Goal: Task Accomplishment & Management: Manage account settings

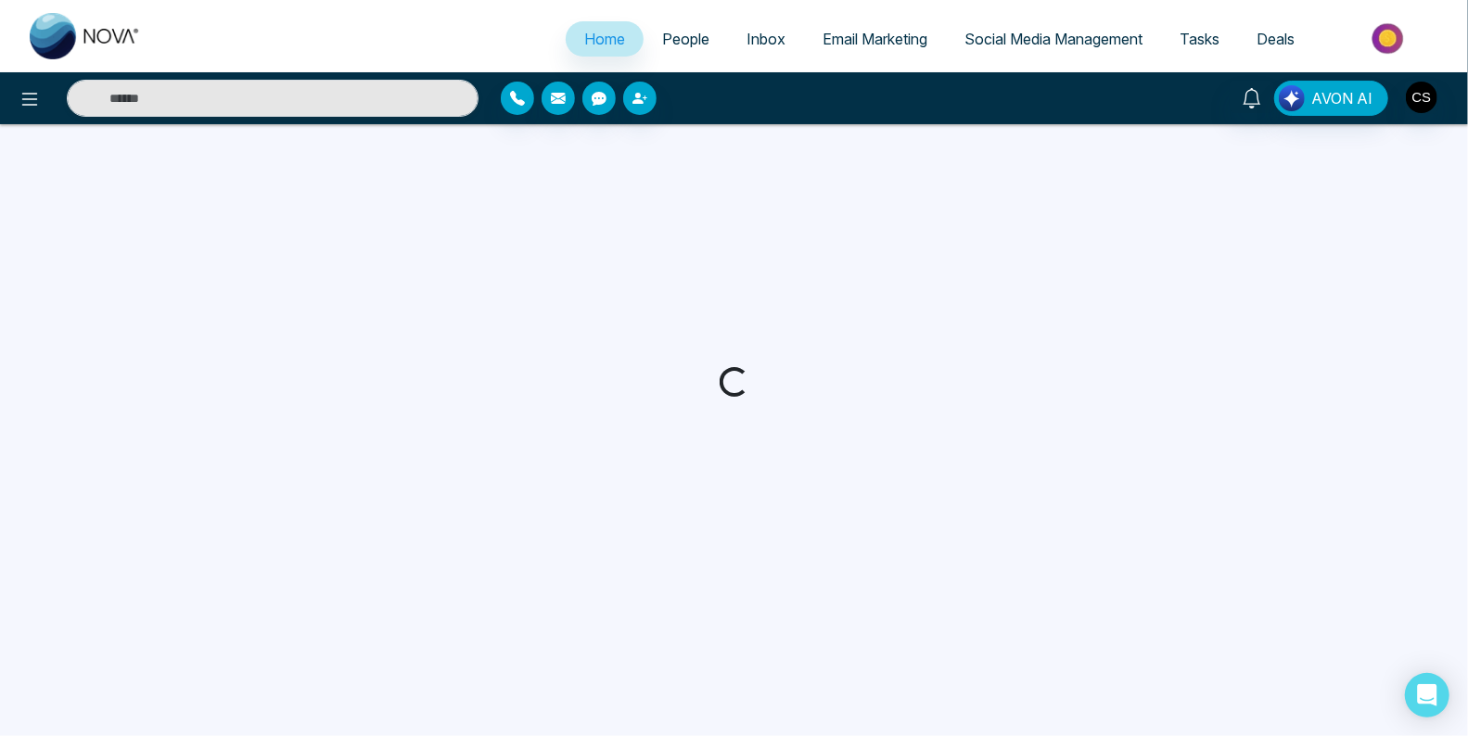
select select "*"
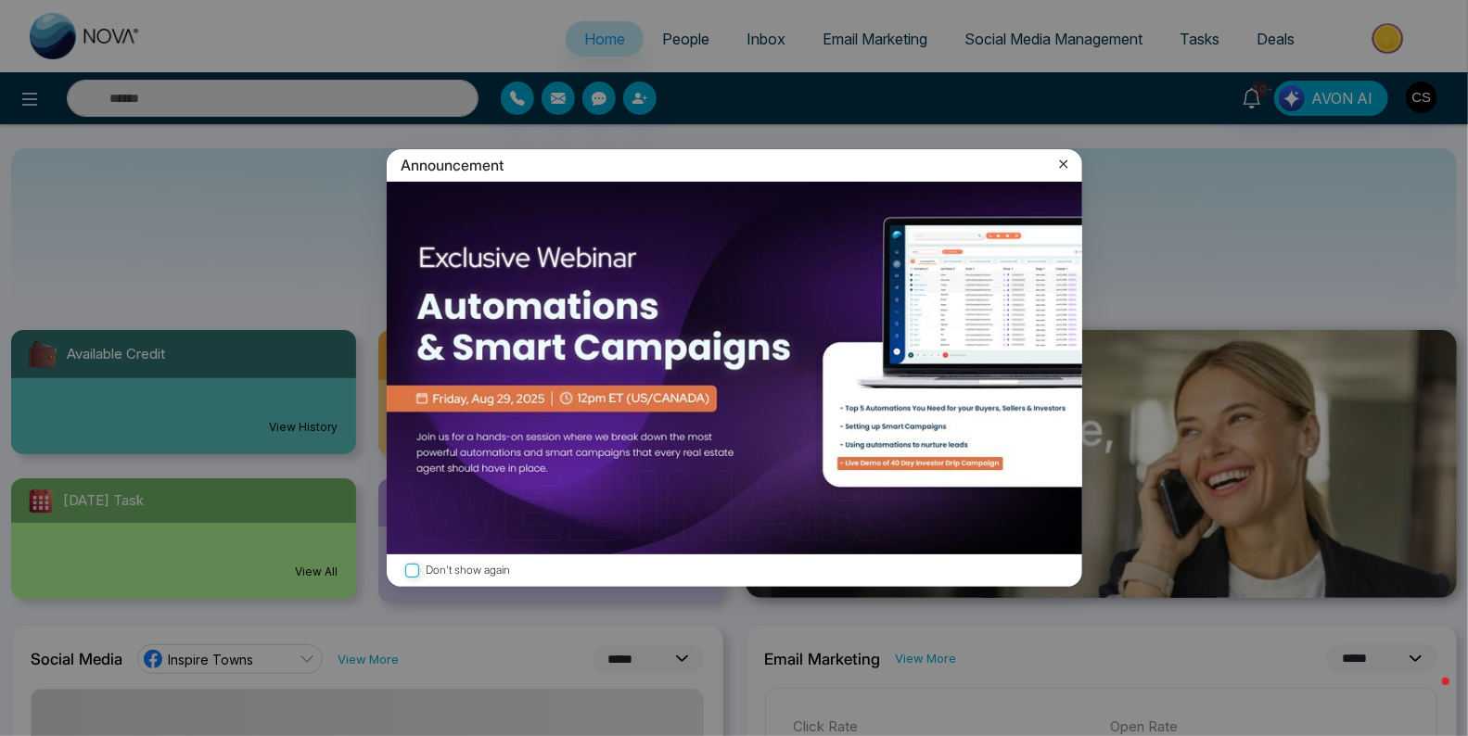
click at [1067, 165] on icon at bounding box center [1063, 164] width 19 height 19
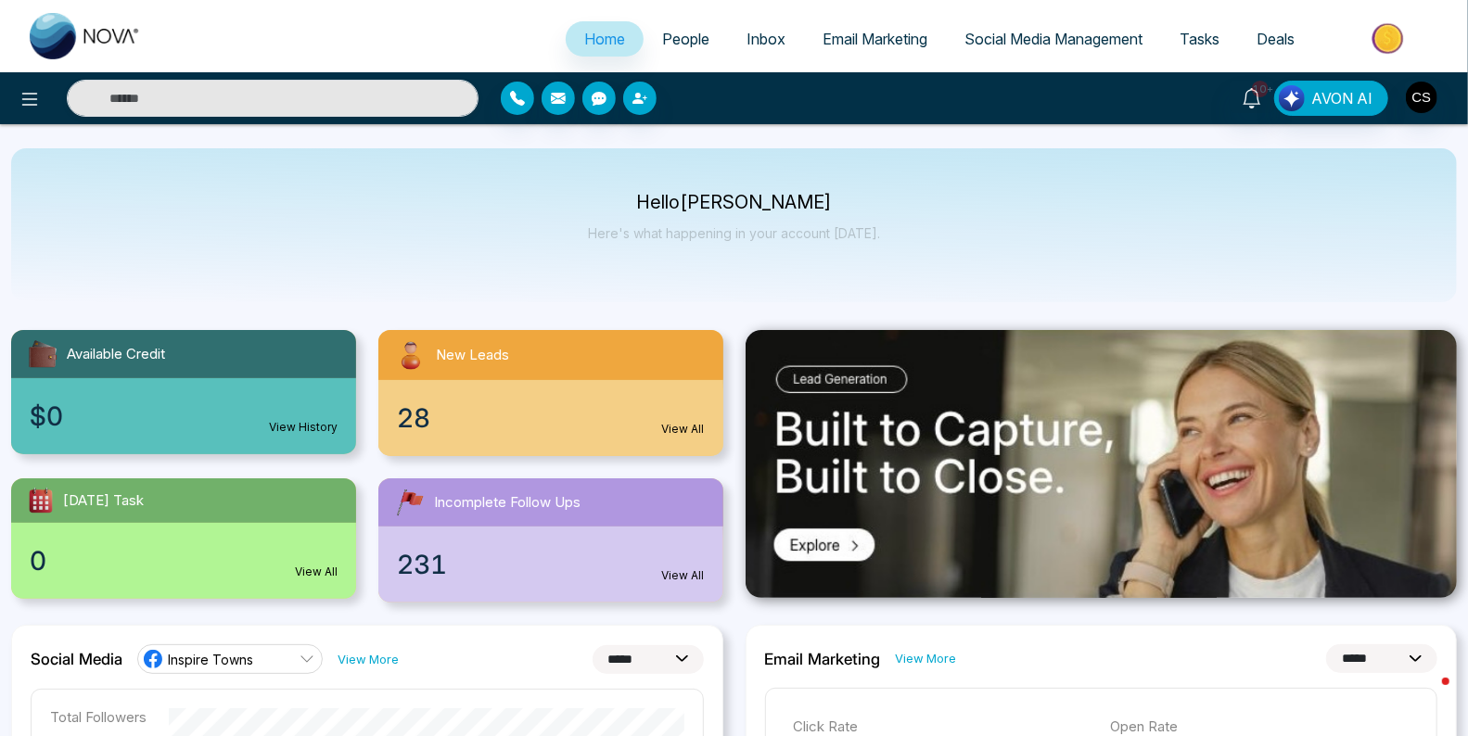
click at [672, 38] on span "People" at bounding box center [685, 39] width 47 height 19
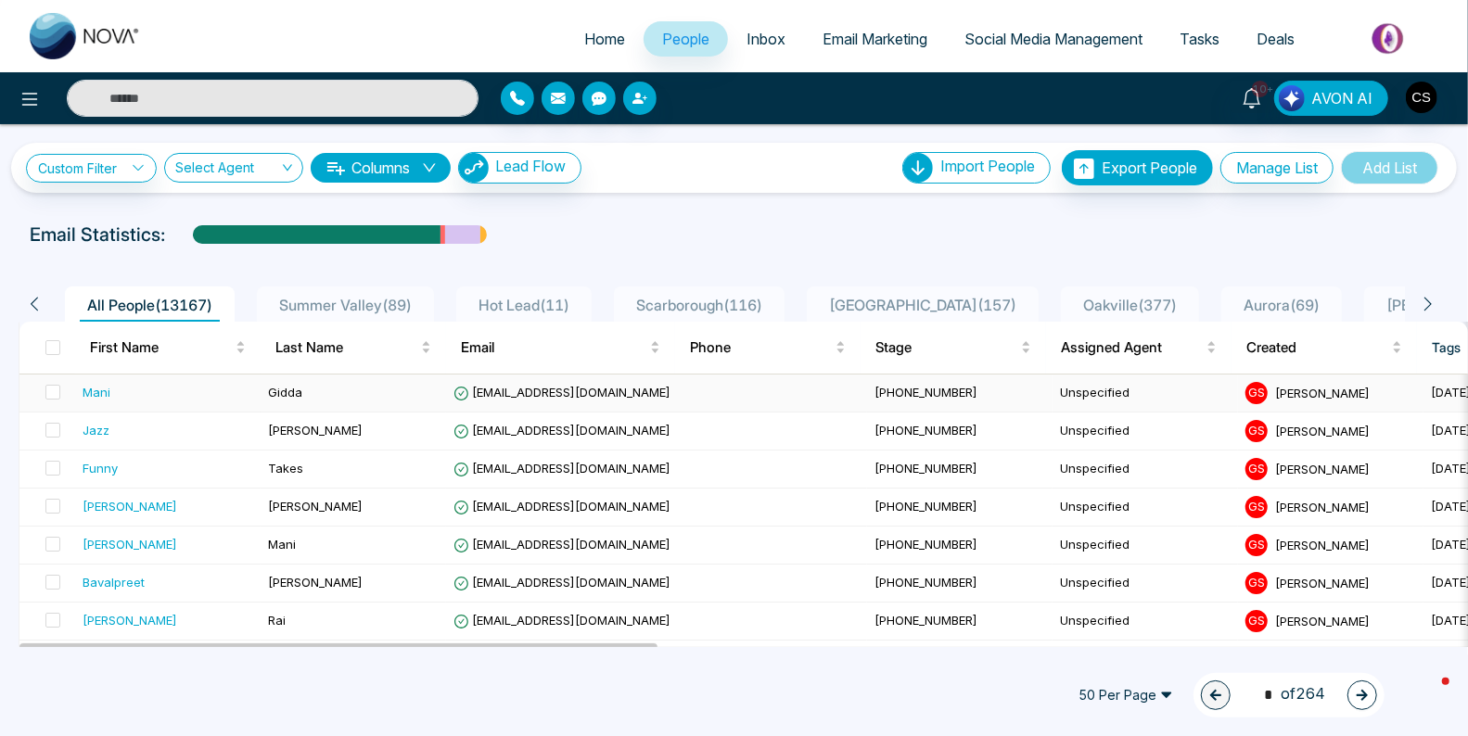
click at [91, 391] on div "Mani" at bounding box center [97, 392] width 28 height 19
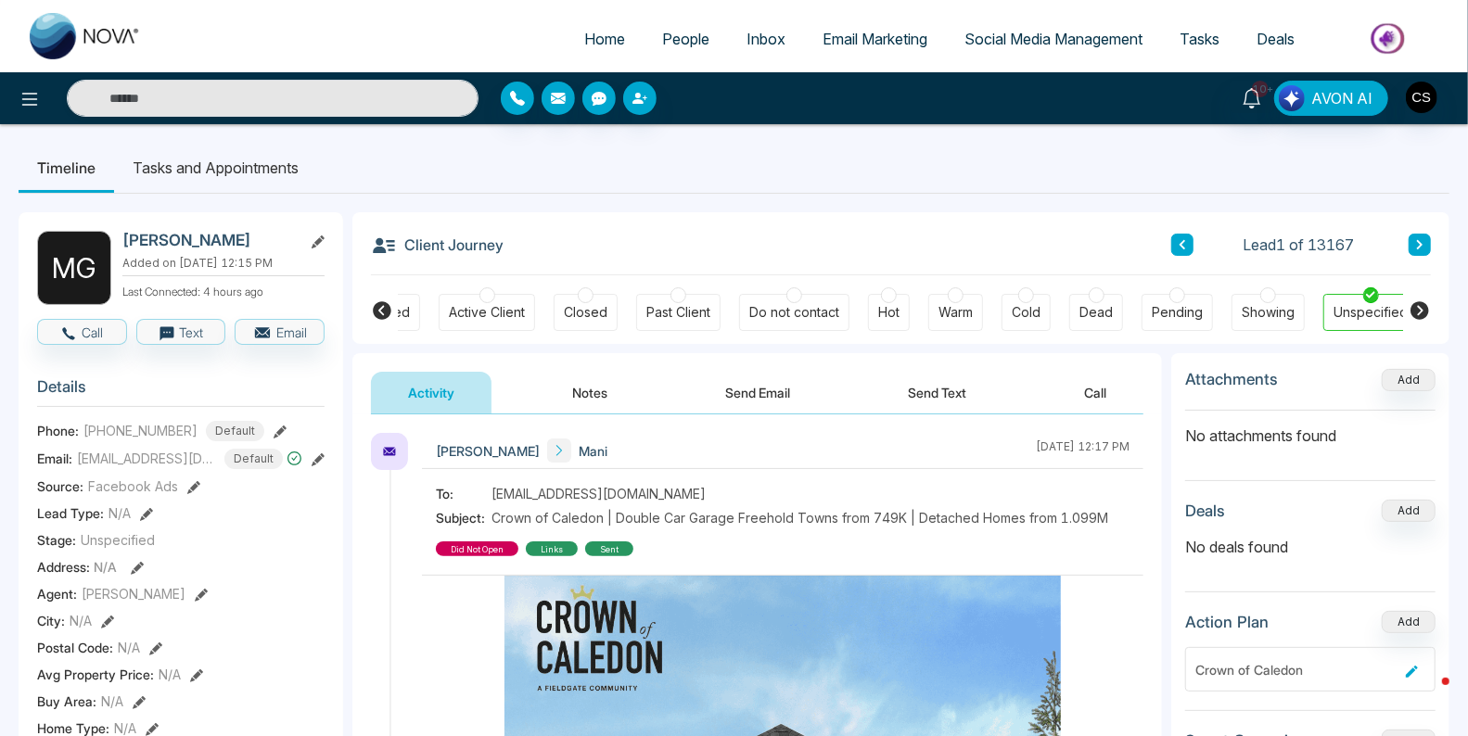
click at [376, 303] on icon at bounding box center [382, 310] width 19 height 19
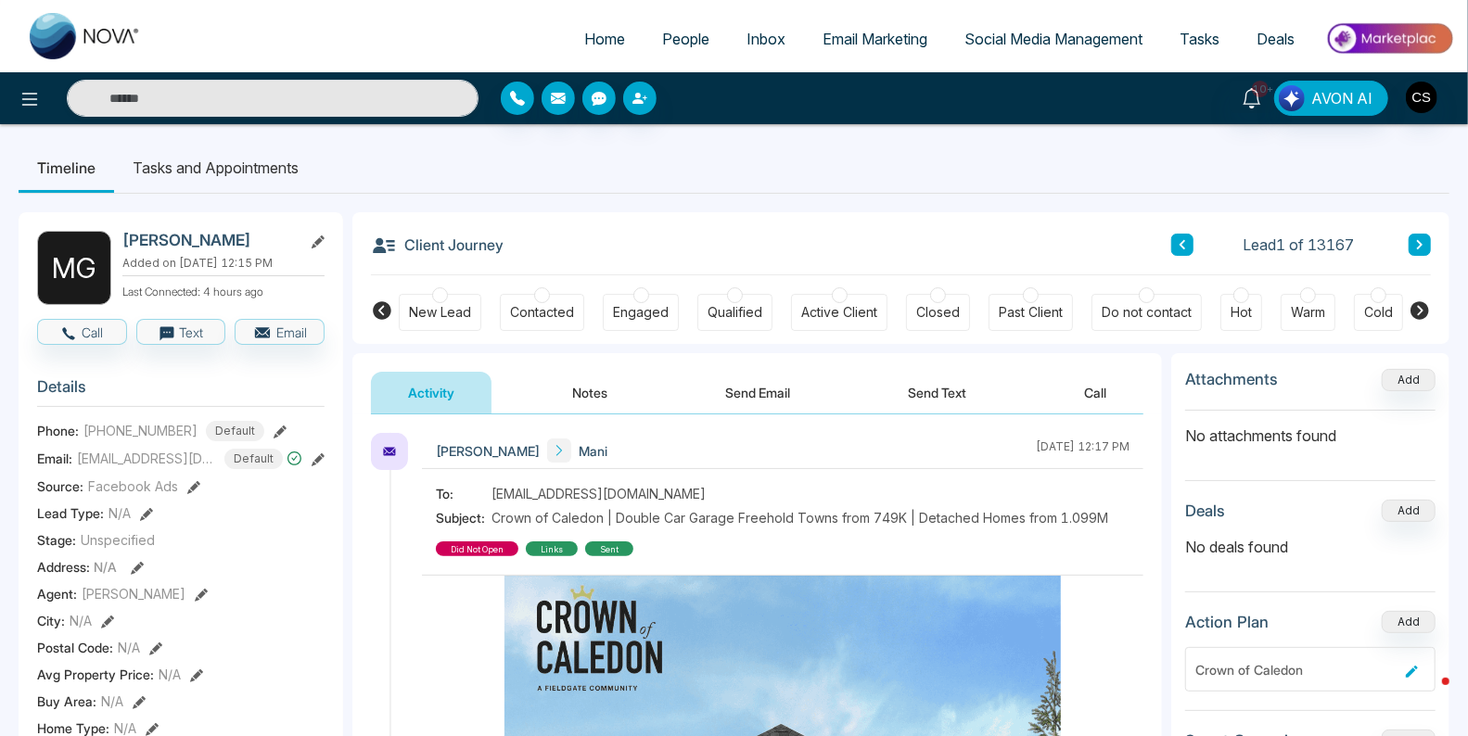
click at [1421, 308] on icon at bounding box center [1420, 311] width 22 height 22
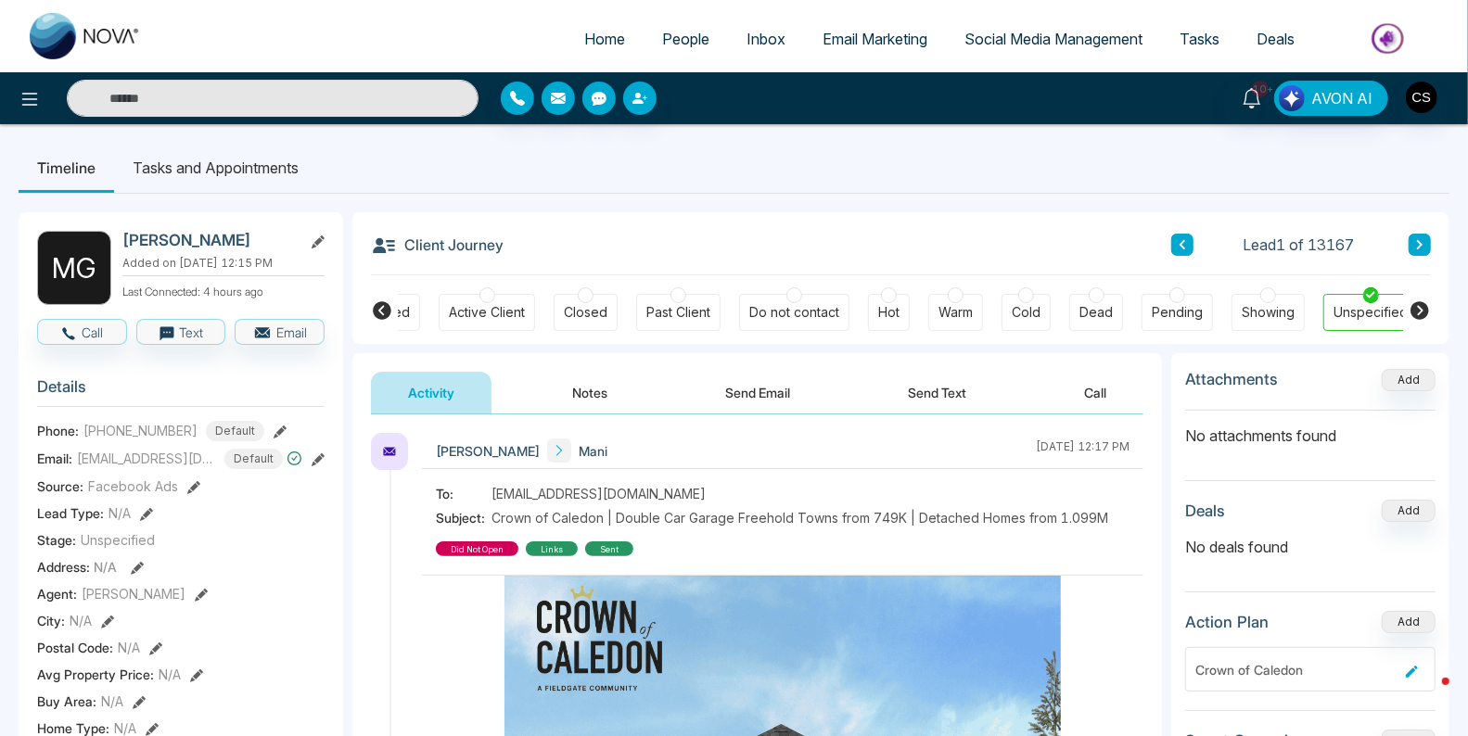
click at [382, 309] on icon at bounding box center [382, 310] width 19 height 19
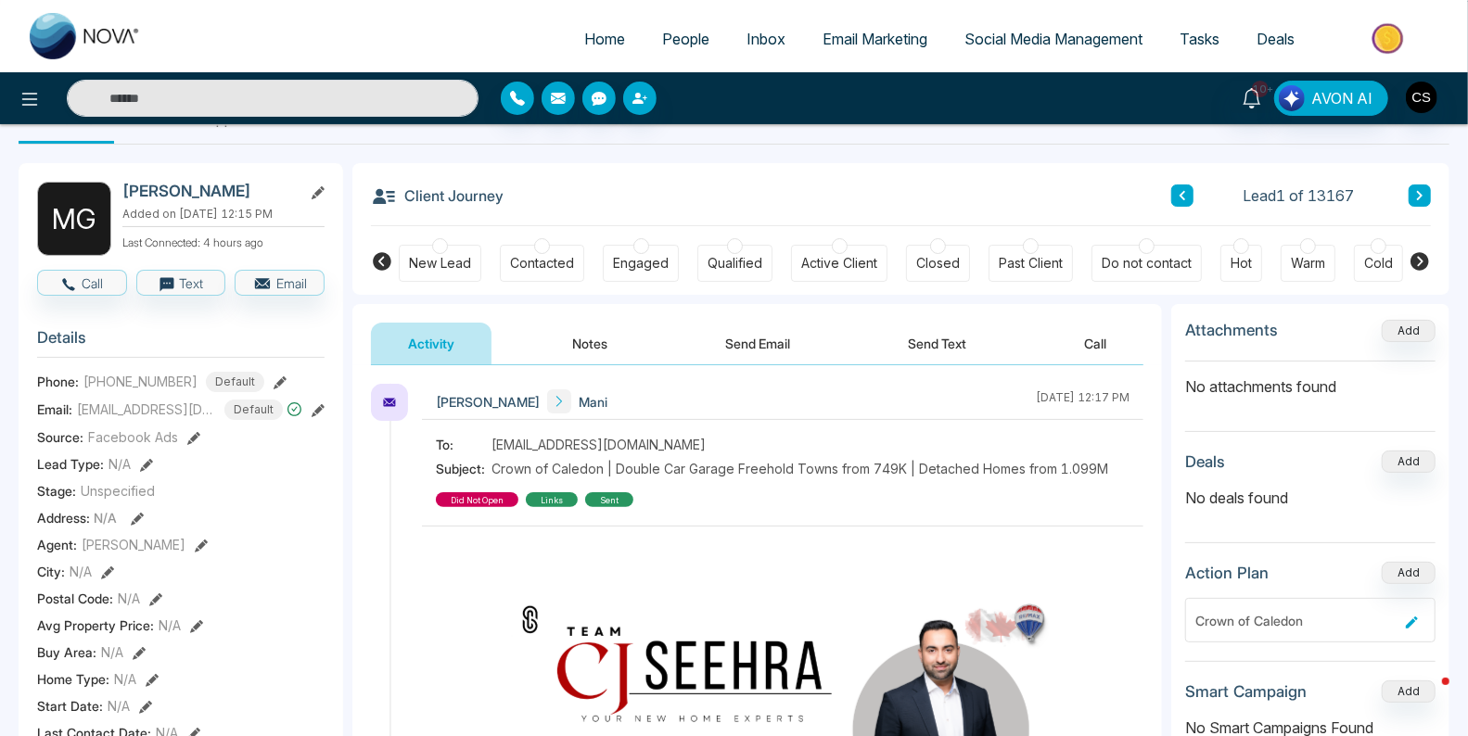
scroll to position [51, 0]
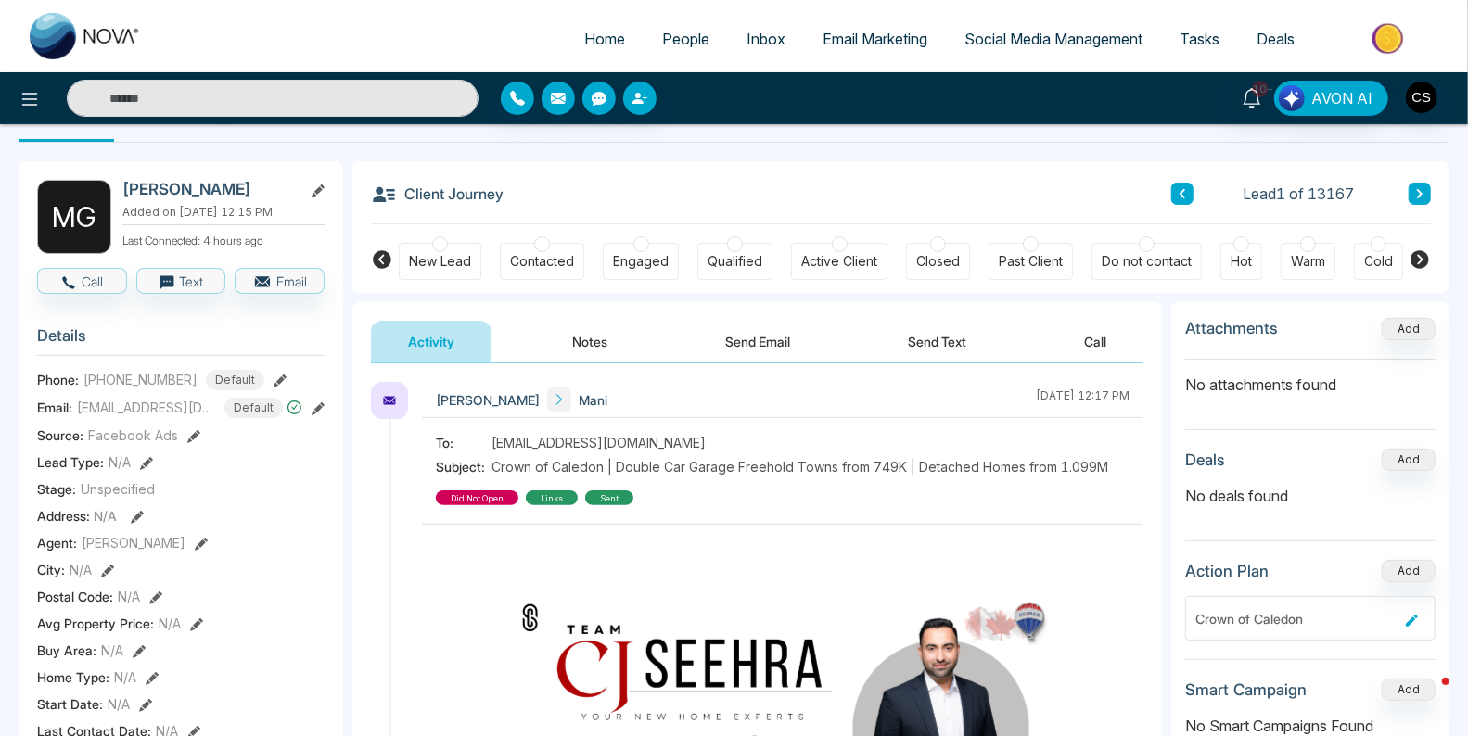
click at [662, 40] on span "People" at bounding box center [685, 39] width 47 height 19
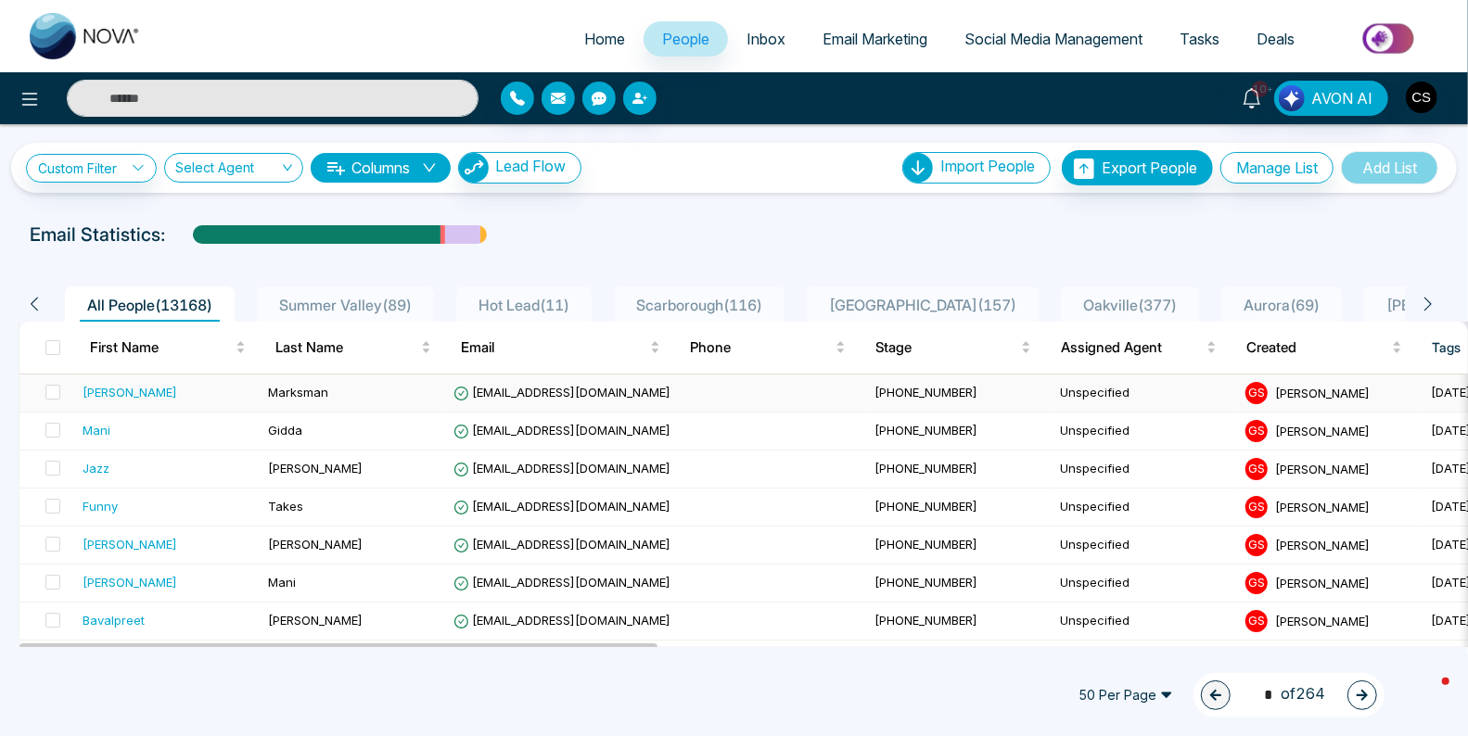
click at [116, 395] on div "[PERSON_NAME]" at bounding box center [130, 392] width 95 height 19
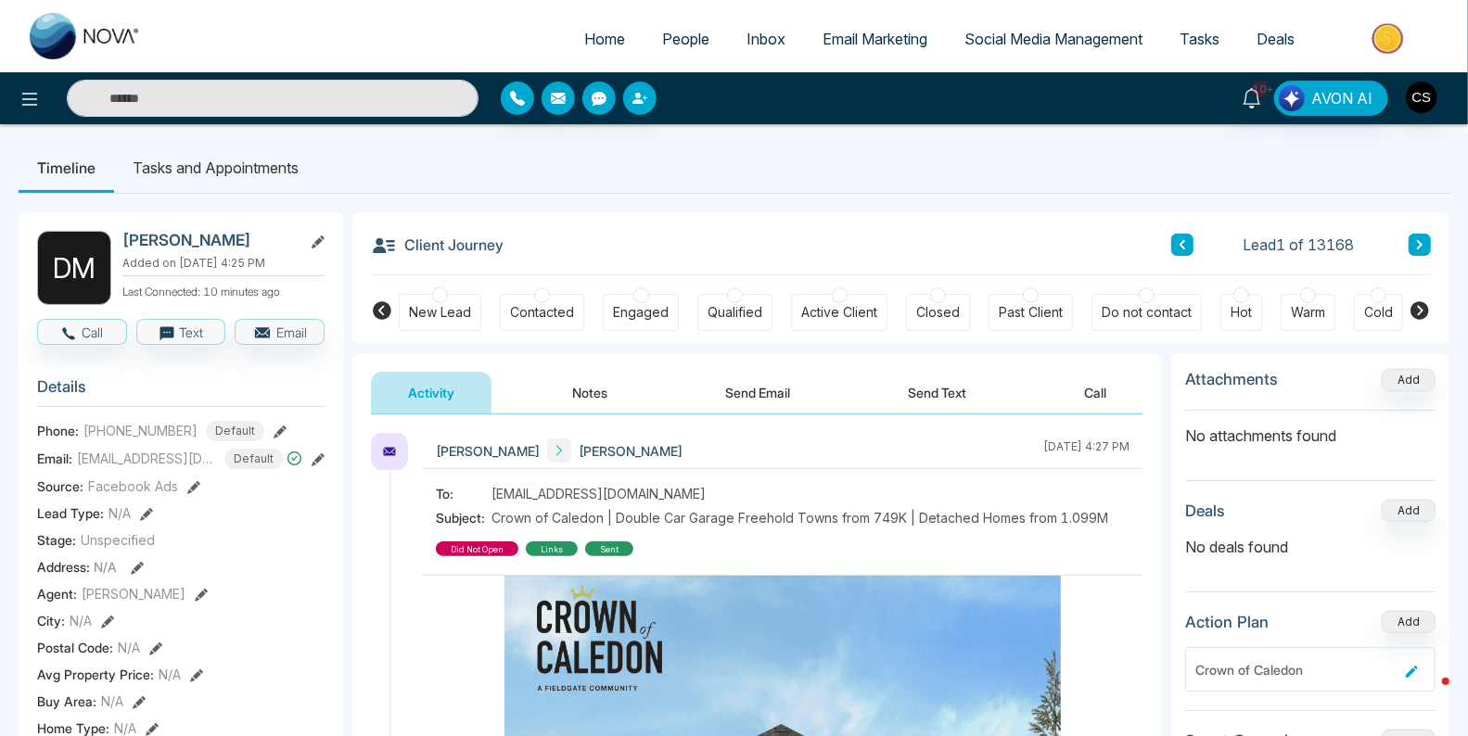
click at [1424, 242] on button at bounding box center [1420, 245] width 22 height 22
click at [1422, 246] on icon at bounding box center [1419, 244] width 9 height 11
click at [1420, 246] on icon at bounding box center [1420, 244] width 6 height 9
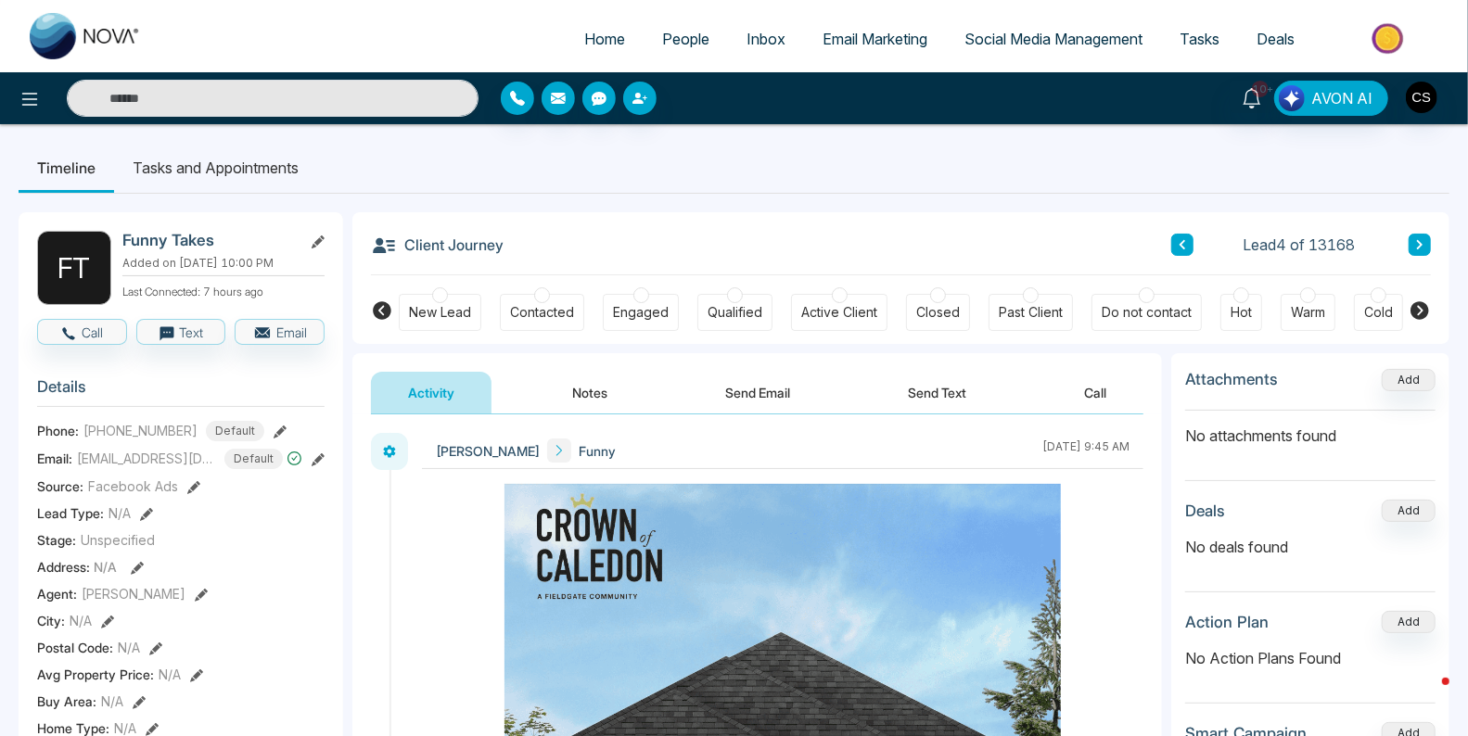
click at [556, 446] on icon at bounding box center [559, 451] width 6 height 10
click at [556, 449] on icon at bounding box center [559, 451] width 6 height 10
click at [595, 452] on div "[PERSON_NAME] Funny [DATE] 9:45 AM" at bounding box center [782, 451] width 721 height 36
click at [579, 450] on span "Funny" at bounding box center [597, 450] width 37 height 19
click at [584, 38] on span "Home" at bounding box center [604, 39] width 41 height 19
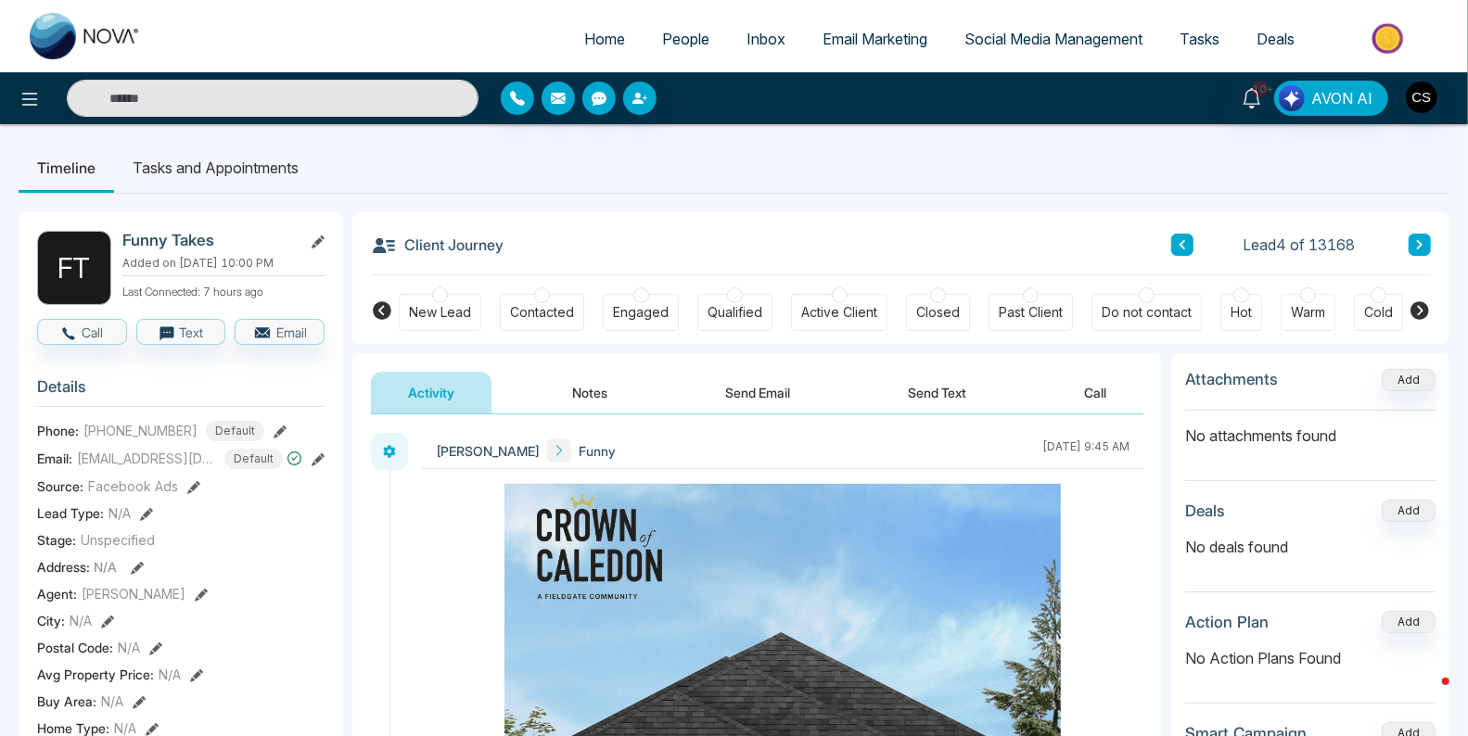
select select "*"
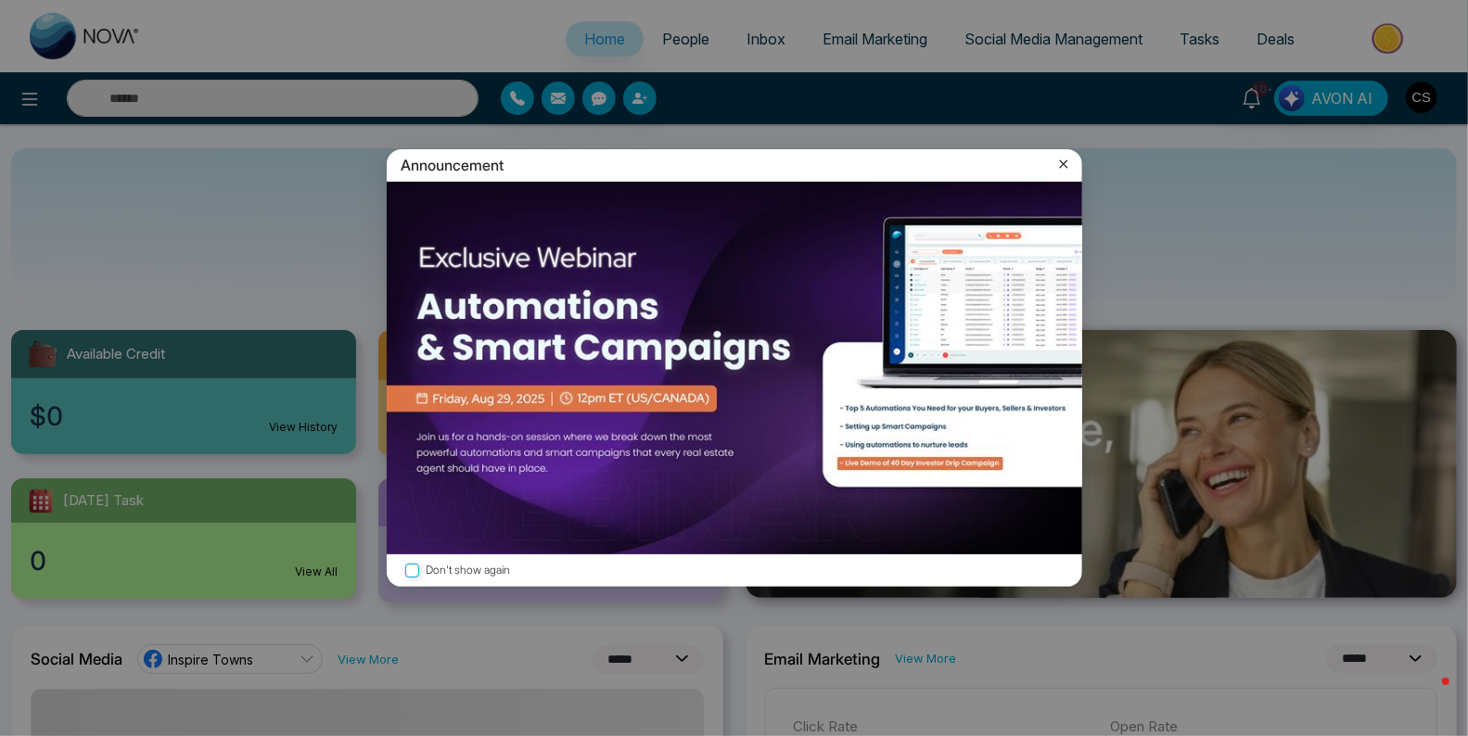
click at [1065, 170] on icon at bounding box center [1063, 164] width 19 height 19
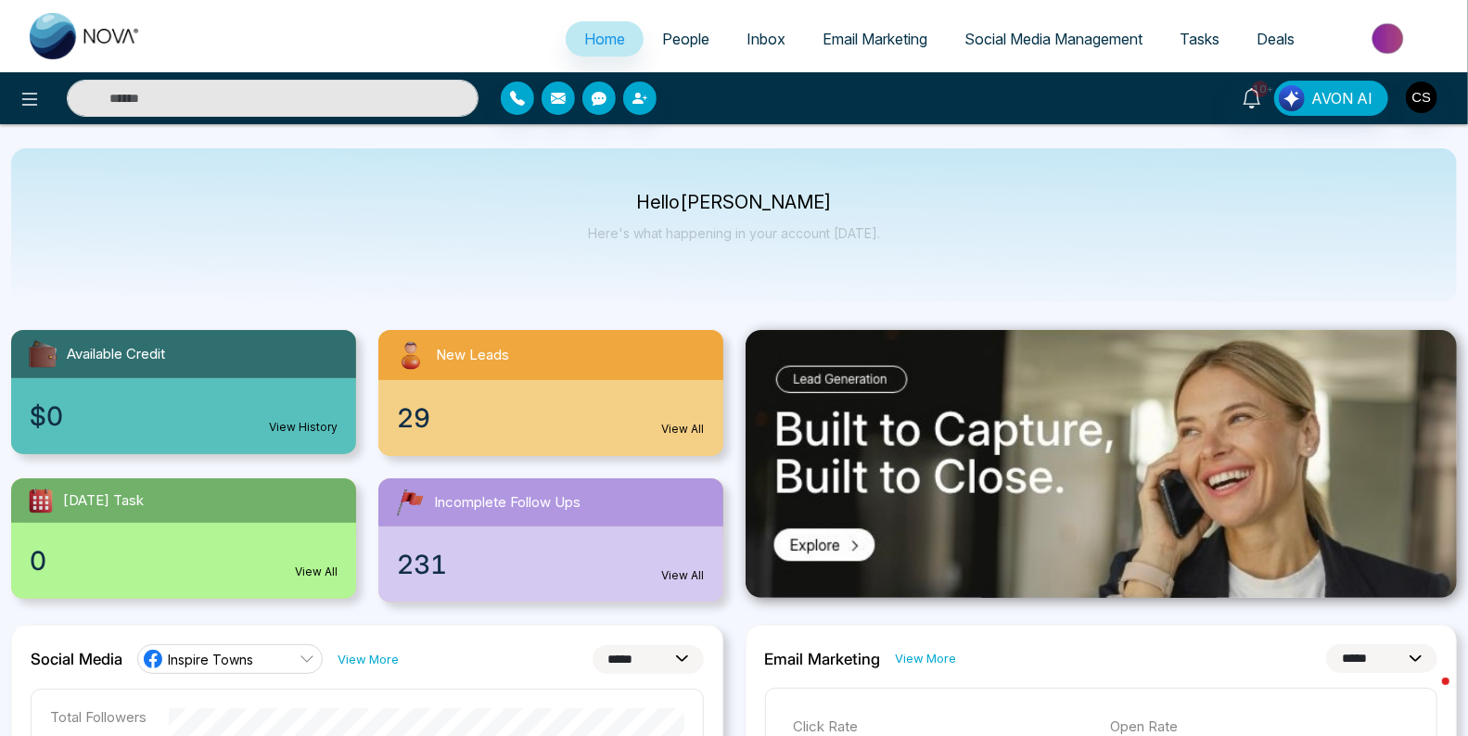
click at [674, 46] on span "People" at bounding box center [685, 39] width 47 height 19
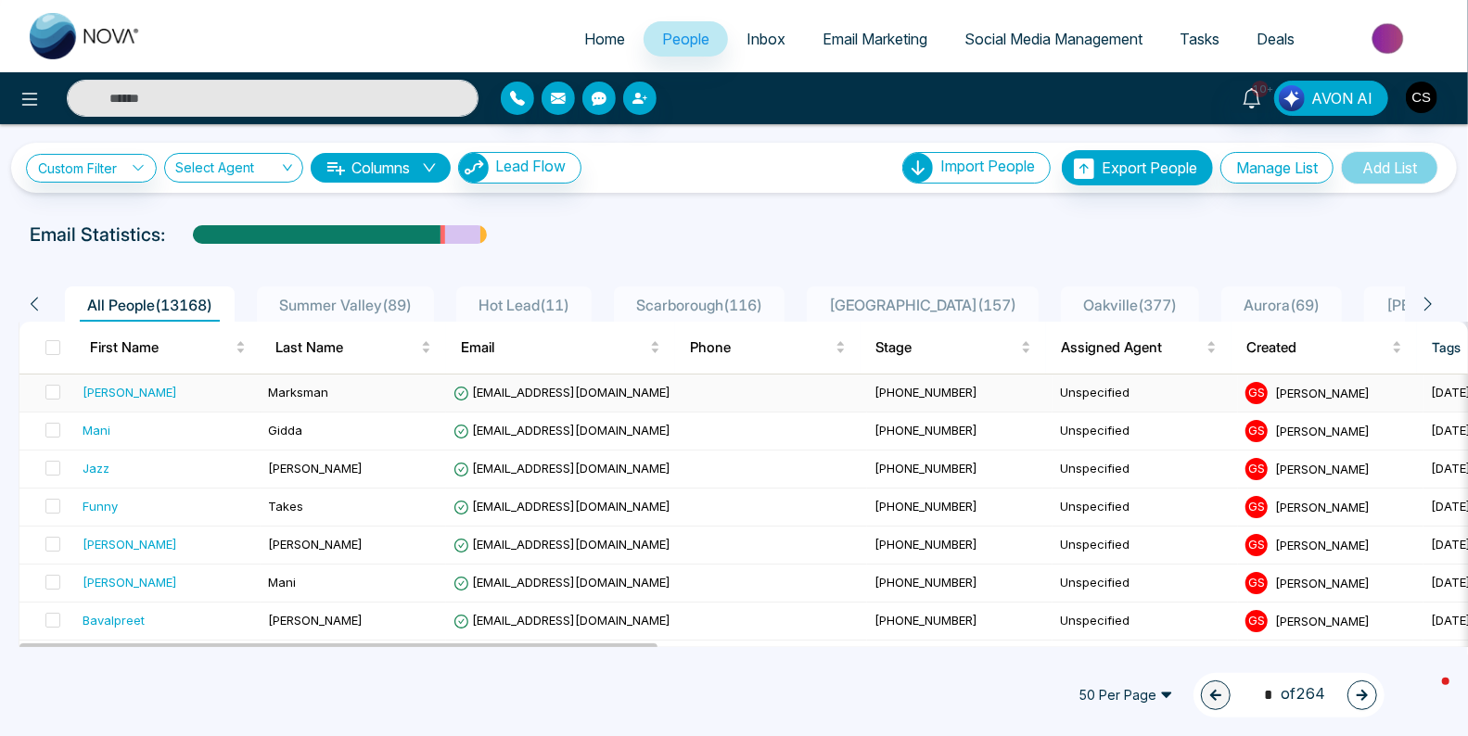
click at [92, 390] on div "[PERSON_NAME]" at bounding box center [130, 392] width 95 height 19
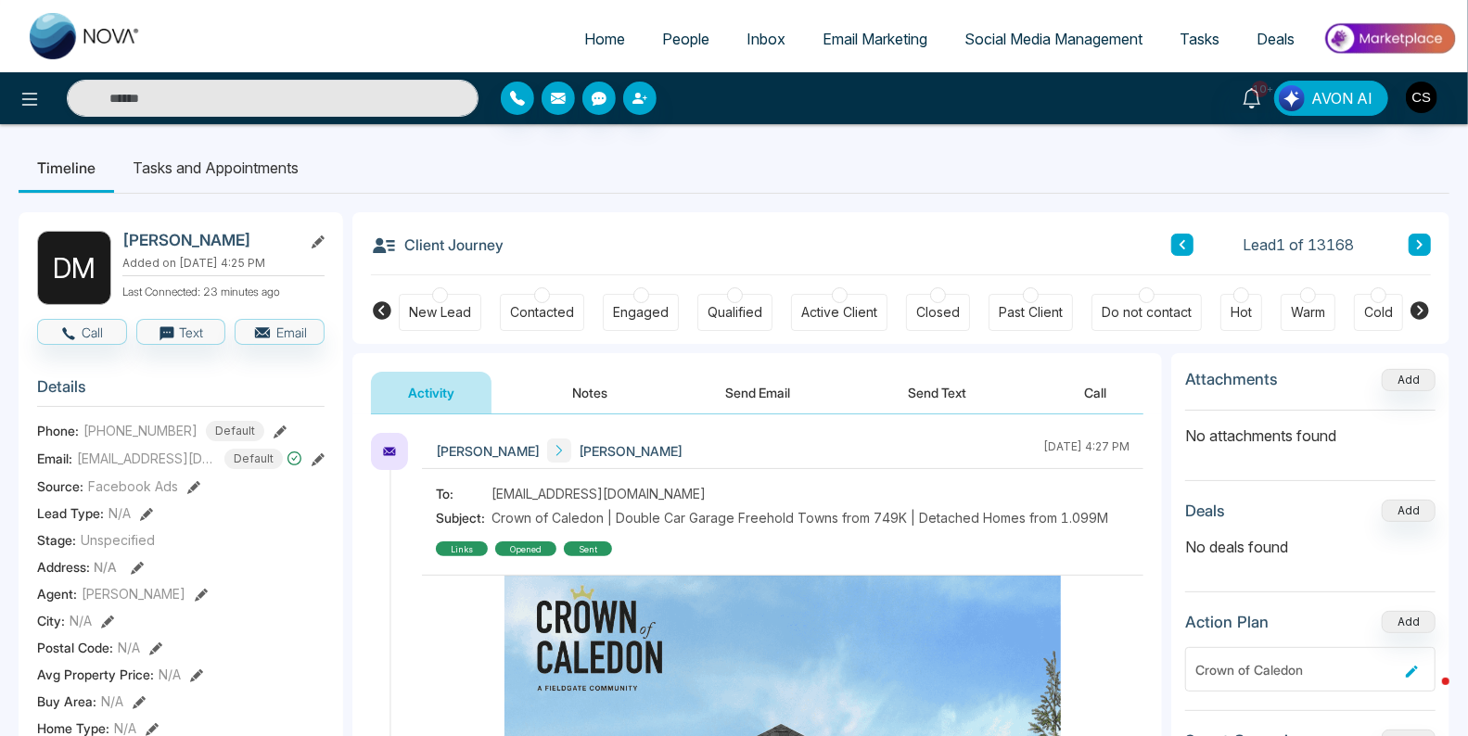
click at [528, 314] on div "Contacted" at bounding box center [542, 312] width 64 height 19
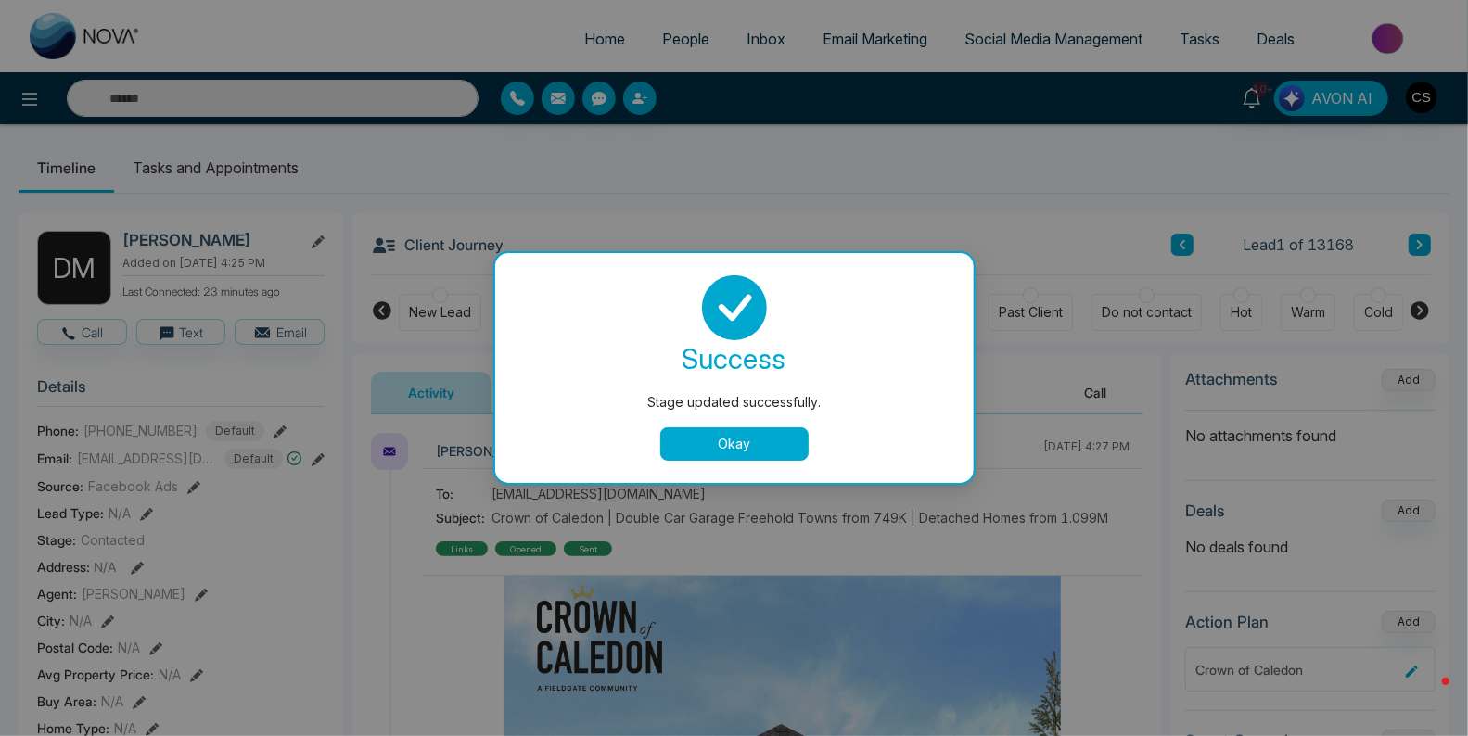
click at [727, 438] on button "Okay" at bounding box center [734, 443] width 148 height 33
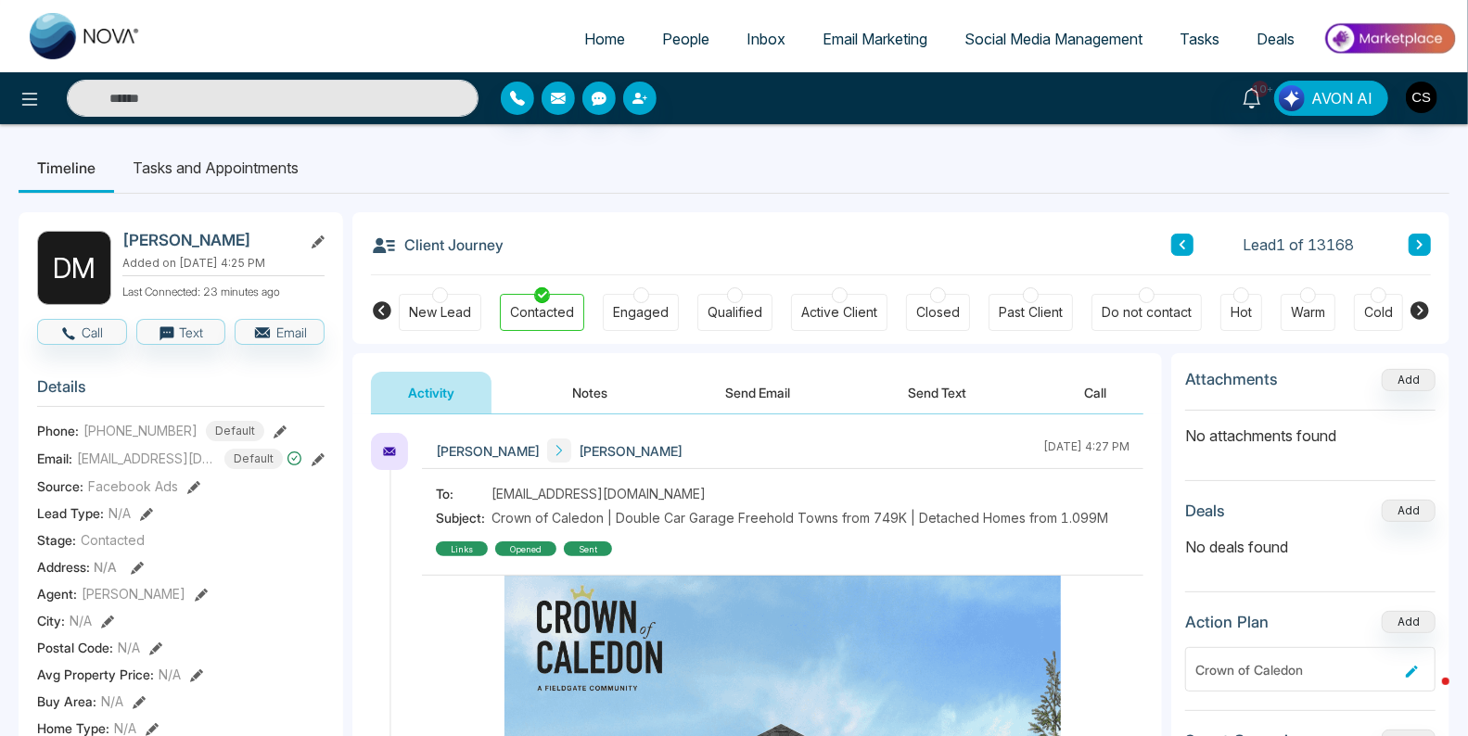
click at [677, 32] on span "People" at bounding box center [685, 39] width 47 height 19
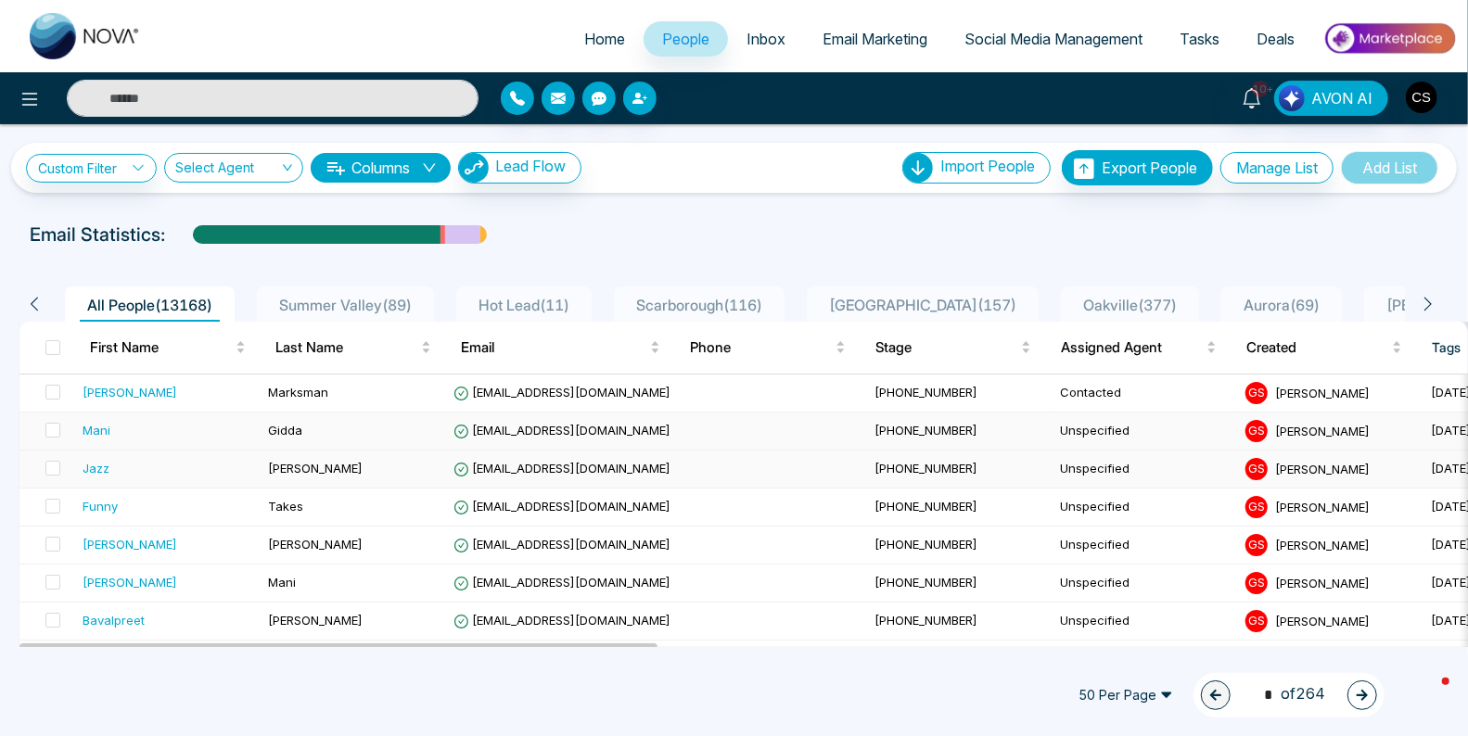
scroll to position [0, 10]
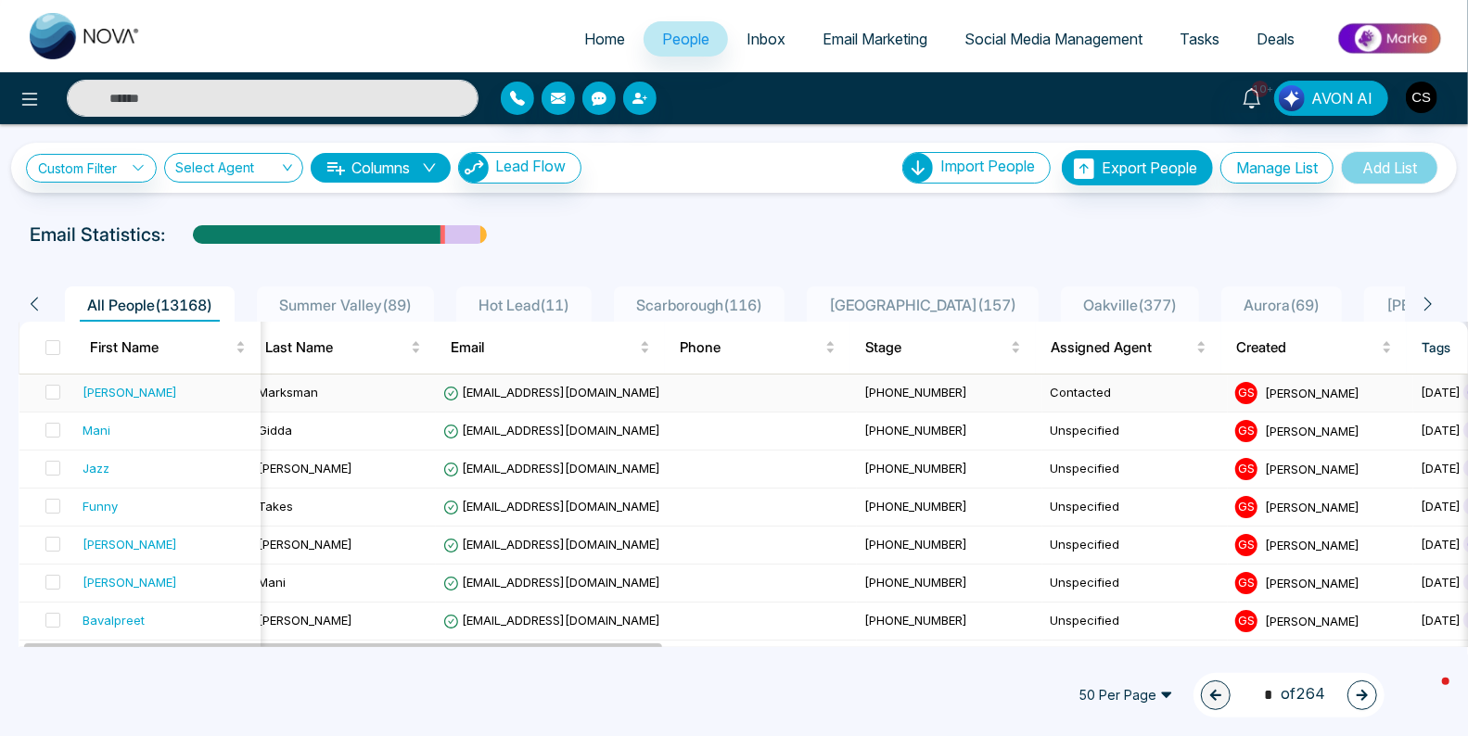
click at [99, 388] on div "[PERSON_NAME]" at bounding box center [130, 392] width 95 height 19
